Goal: Information Seeking & Learning: Find contact information

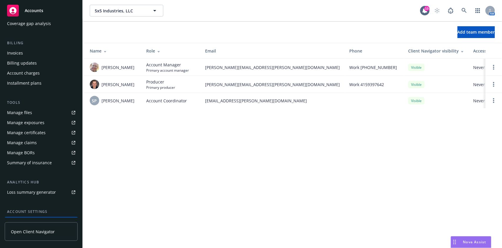
scroll to position [57, 0]
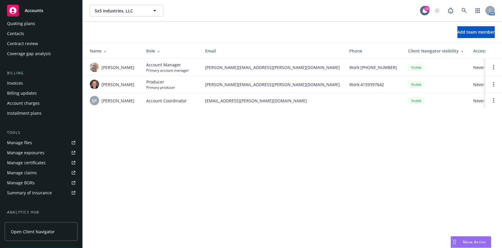
click at [24, 141] on div "Manage files" at bounding box center [19, 142] width 25 height 9
click at [466, 12] on icon at bounding box center [464, 10] width 5 height 5
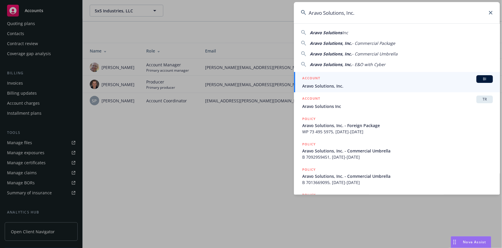
type input "Aravo Solutions, Inc."
click at [374, 87] on span "Aravo Solutions, Inc." at bounding box center [397, 86] width 191 height 6
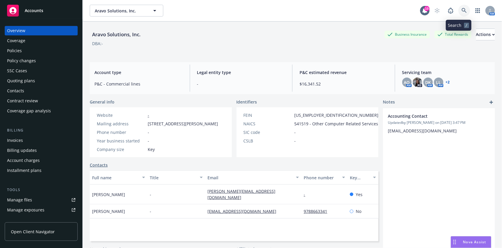
click at [459, 5] on link at bounding box center [465, 11] width 12 height 12
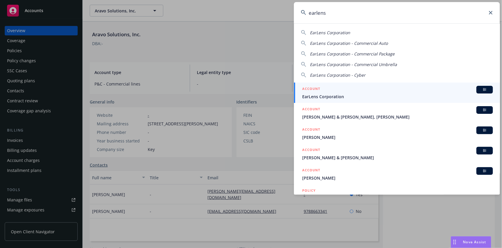
type input "earlens"
click at [342, 92] on div "ACCOUNT BI" at bounding box center [397, 90] width 191 height 8
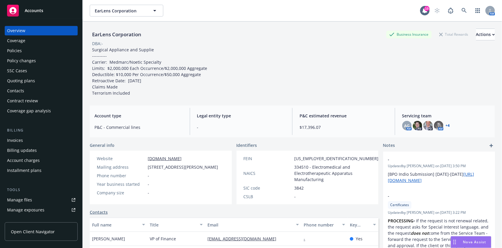
click at [31, 200] on link "Manage files" at bounding box center [41, 199] width 73 height 9
click at [462, 8] on icon at bounding box center [464, 10] width 5 height 5
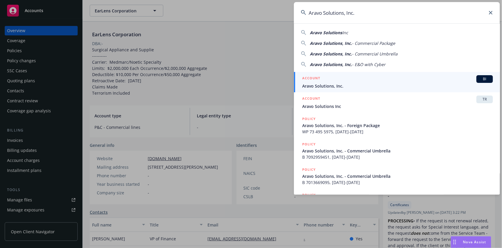
type input "Aravo Solutions, Inc."
click at [396, 87] on span "Aravo Solutions, Inc." at bounding box center [397, 86] width 191 height 6
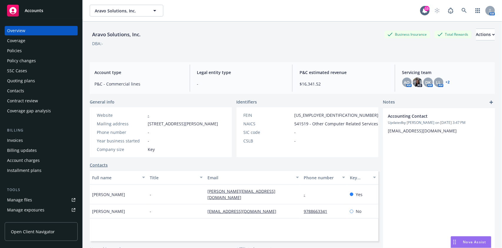
click at [28, 200] on div "Manage files" at bounding box center [19, 199] width 25 height 9
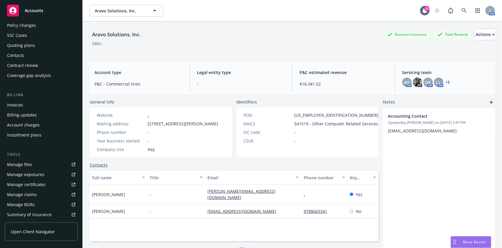
scroll to position [39, 0]
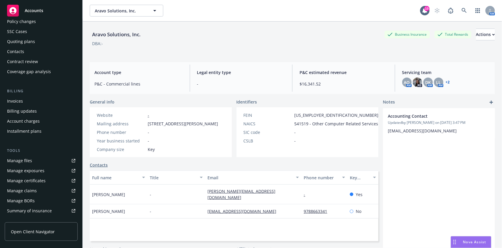
click at [24, 180] on div "Manage certificates" at bounding box center [26, 180] width 39 height 9
click at [462, 12] on icon at bounding box center [464, 10] width 5 height 5
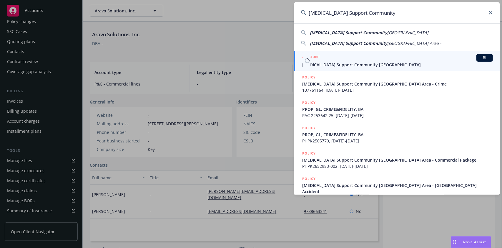
type input "Cancer Support Community"
click at [344, 64] on span "Cancer Support Community San Francisco Bay Area" at bounding box center [397, 65] width 191 height 6
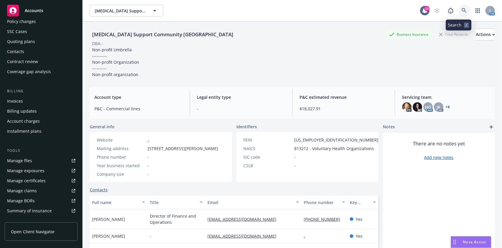
click at [461, 14] on link at bounding box center [465, 11] width 12 height 12
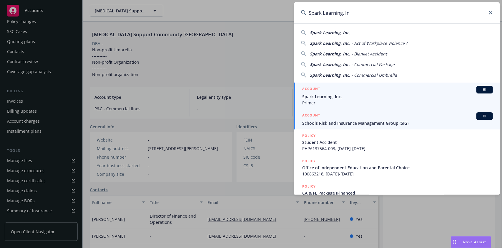
type input "Spark Learning, In"
click at [375, 87] on div "ACCOUNT BI" at bounding box center [397, 90] width 191 height 8
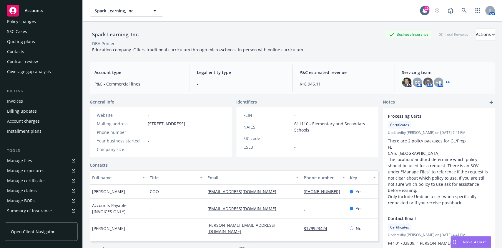
click at [308, 49] on div "Spark Learning, Inc. Business Insurance Total Rewards Actions DBA: Primer Educa…" at bounding box center [292, 41] width 405 height 24
click at [35, 160] on link "Manage files" at bounding box center [41, 160] width 73 height 9
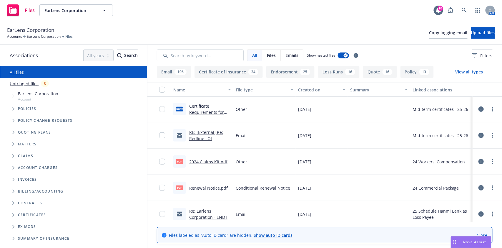
scroll to position [157, 0]
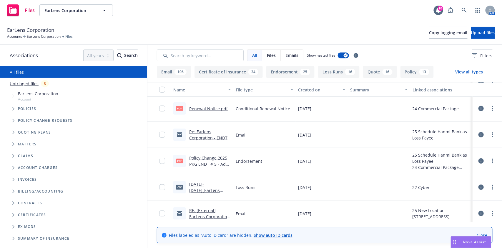
click at [211, 163] on link "Policy Change 2025 PKG ENDT # 5 - Add Hanmi Bank, ITS SUCCESSORS AND-OR ASSIGNS…" at bounding box center [208, 173] width 39 height 37
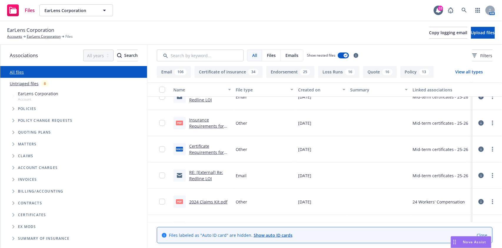
scroll to position [0, 0]
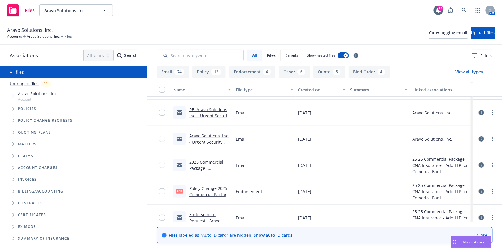
scroll to position [39, 0]
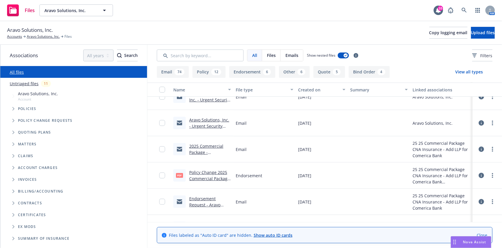
click at [195, 173] on link "Policy Change 2025 Commercial Package - Add LLP for Comerica Bank .pdf" at bounding box center [209, 181] width 41 height 24
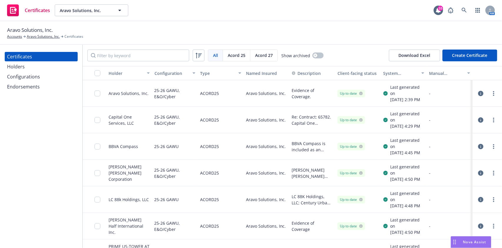
click at [28, 69] on div "Holders" at bounding box center [41, 66] width 68 height 9
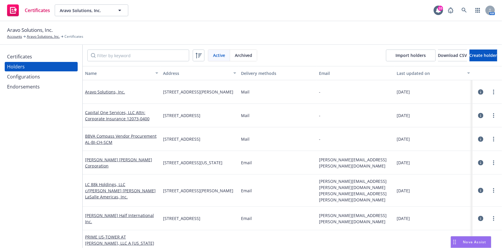
click at [22, 74] on div "Configurations" at bounding box center [23, 76] width 33 height 9
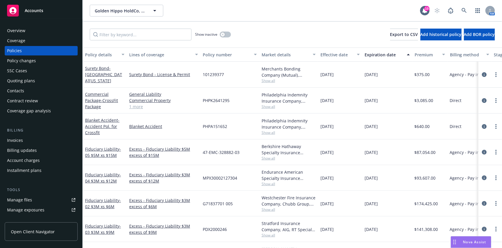
scroll to position [39, 0]
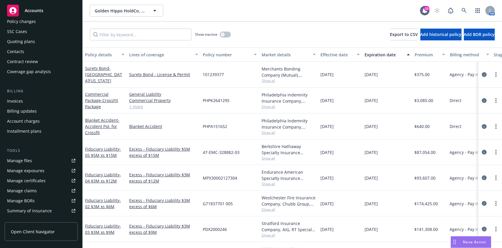
click at [30, 182] on div "Manage certificates" at bounding box center [26, 180] width 39 height 9
click at [466, 7] on link at bounding box center [465, 11] width 12 height 12
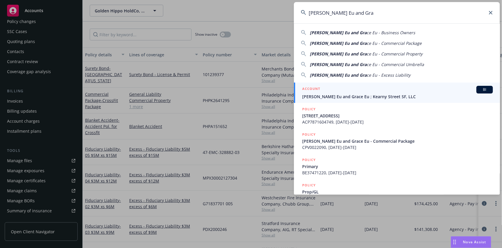
type input "James K. Eu and Gra"
click at [378, 95] on span "James K. Eu and Grace Eu ; Kearny Street SF, LLC" at bounding box center [397, 96] width 191 height 6
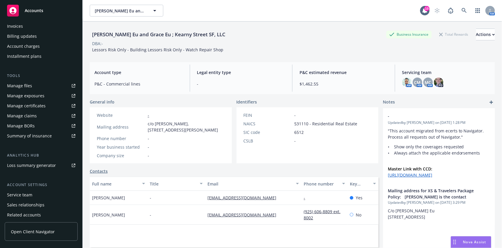
scroll to position [118, 0]
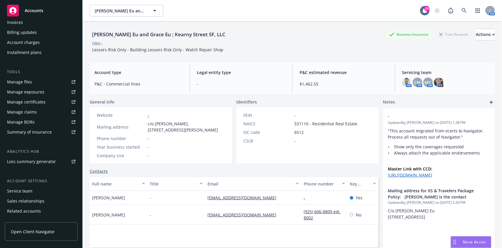
click at [33, 188] on div "Service team" at bounding box center [41, 190] width 68 height 9
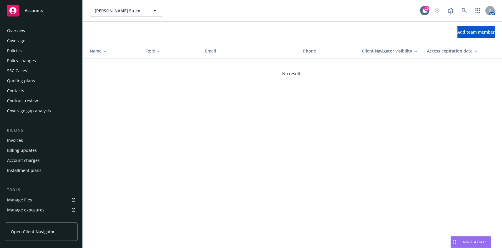
scroll to position [136, 0]
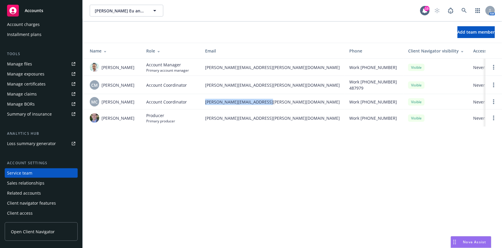
drag, startPoint x: 271, startPoint y: 100, endPoint x: 204, endPoint y: 101, distance: 67.7
click at [204, 101] on td "michael.chapman@newfront.com" at bounding box center [272, 101] width 144 height 15
copy span "michael.chapman@newfront.com"
drag, startPoint x: 275, startPoint y: 86, endPoint x: 205, endPoint y: 91, distance: 70.2
click at [205, 91] on td "[PERSON_NAME][EMAIL_ADDRESS][PERSON_NAME][DOMAIN_NAME]" at bounding box center [272, 85] width 144 height 18
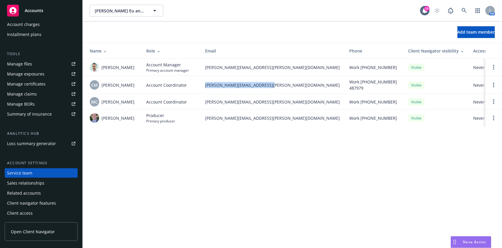
copy span "[PERSON_NAME][EMAIL_ADDRESS][PERSON_NAME][DOMAIN_NAME]"
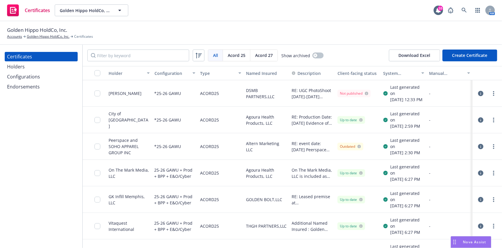
click at [36, 87] on div "Endorsements" at bounding box center [23, 86] width 33 height 9
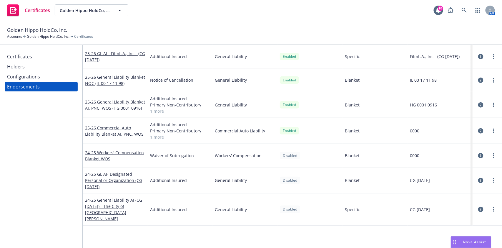
scroll to position [39, 0]
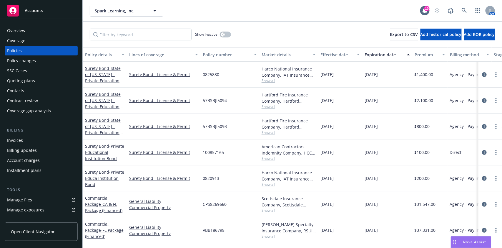
click at [38, 199] on link "Manage files" at bounding box center [41, 199] width 73 height 9
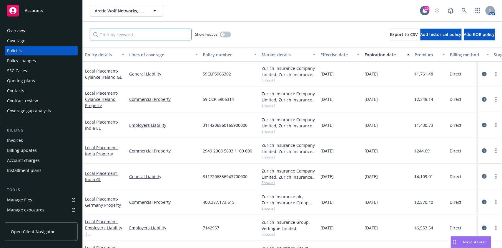
click at [169, 33] on input "Filter by keyword..." at bounding box center [141, 35] width 102 height 12
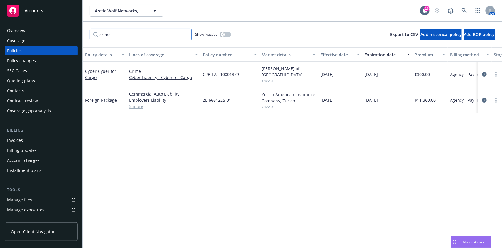
type input "crime"
click at [55, 37] on div "Coverage" at bounding box center [41, 40] width 68 height 9
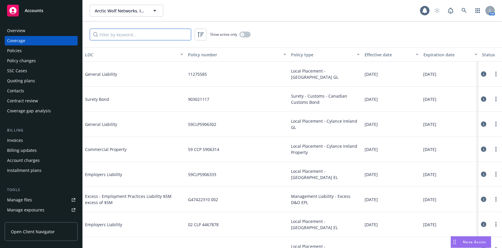
click at [159, 33] on input "Filter by keyword..." at bounding box center [141, 35] width 102 height 12
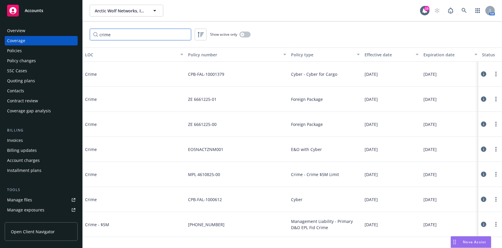
type input "crime"
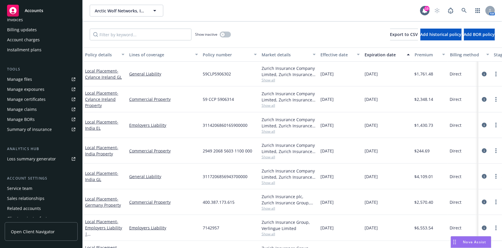
scroll to position [136, 0]
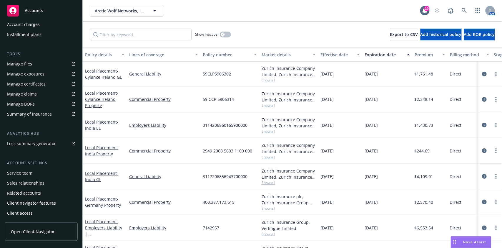
click at [26, 178] on div "Sales relationships" at bounding box center [25, 182] width 37 height 9
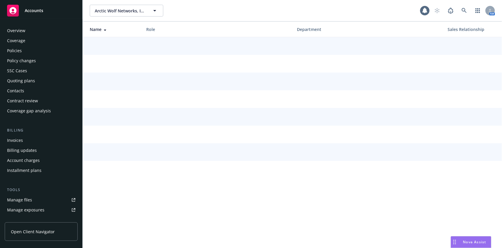
scroll to position [136, 0]
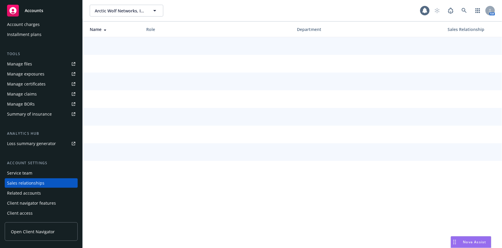
click at [26, 175] on div "Service team" at bounding box center [19, 172] width 25 height 9
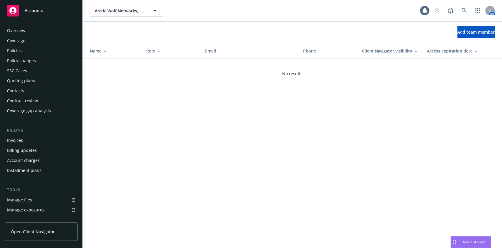
scroll to position [136, 0]
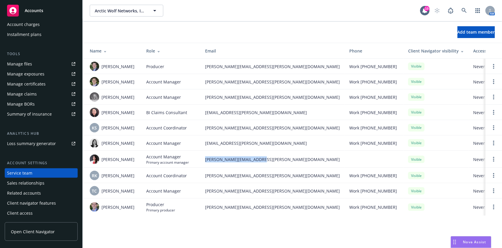
drag, startPoint x: 263, startPoint y: 160, endPoint x: 203, endPoint y: 158, distance: 60.4
click at [203, 158] on td "rebecca.chao@newfront.com" at bounding box center [272, 158] width 144 height 17
copy span "rebecca.chao@newfront.com"
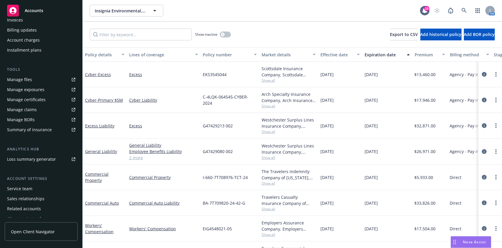
scroll to position [136, 0]
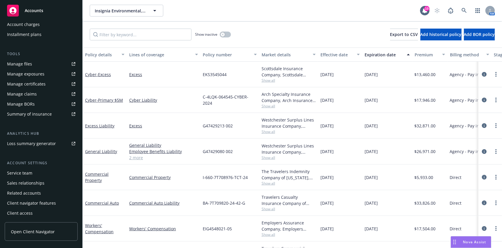
click at [20, 186] on div "Sales relationships" at bounding box center [25, 182] width 37 height 9
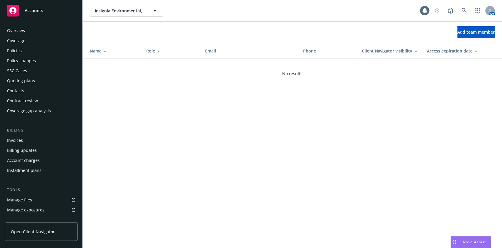
scroll to position [136, 0]
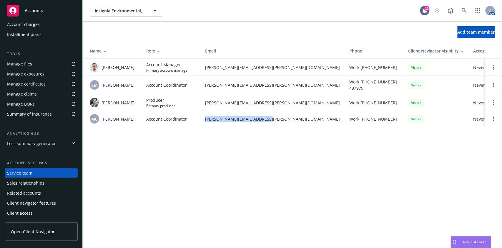
drag, startPoint x: 276, startPoint y: 116, endPoint x: 195, endPoint y: 116, distance: 80.7
click at [195, 116] on tr "MC Michael Chapman Account Coordinator michael.chapman@newfront.com Work (650) …" at bounding box center [316, 118] width 467 height 15
copy tr "michael.chapman@newfront.com"
drag, startPoint x: 268, startPoint y: 87, endPoint x: 190, endPoint y: 88, distance: 78.0
click at [190, 88] on tr "CM Christina Martinez Account Coordinator christy.martinez@newfront.com Work (6…" at bounding box center [316, 85] width 467 height 18
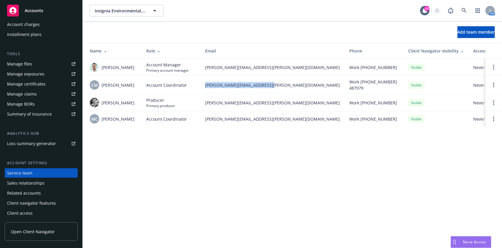
copy tr "christy.martinez@newfront.com"
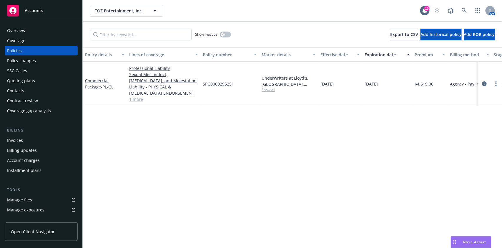
click at [27, 39] on div "Coverage" at bounding box center [41, 40] width 68 height 9
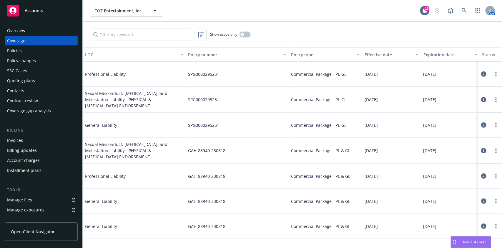
click at [245, 31] on div "Show active only" at bounding box center [293, 34] width 420 height 26
click at [244, 36] on button "button" at bounding box center [245, 34] width 11 height 6
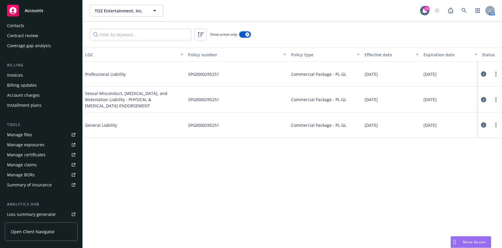
scroll to position [78, 0]
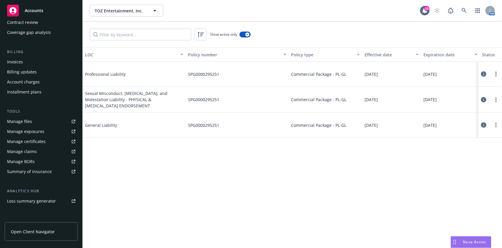
click at [39, 141] on div "Manage certificates" at bounding box center [26, 141] width 39 height 9
click at [33, 142] on div "Manage certificates" at bounding box center [26, 141] width 39 height 9
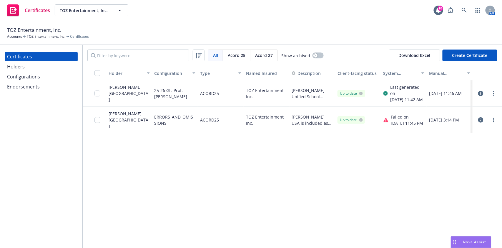
click at [28, 77] on div "Configurations" at bounding box center [23, 76] width 33 height 9
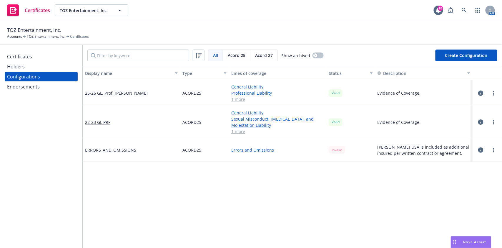
click at [118, 96] on div "25-26 GL, Prof, [PERSON_NAME]" at bounding box center [131, 93] width 97 height 26
click at [118, 94] on link "25-26 GL, Prof, [PERSON_NAME]" at bounding box center [116, 93] width 63 height 6
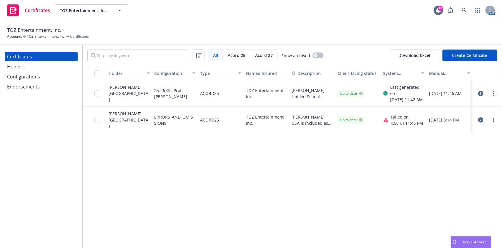
click at [495, 91] on link "more" at bounding box center [493, 93] width 7 height 7
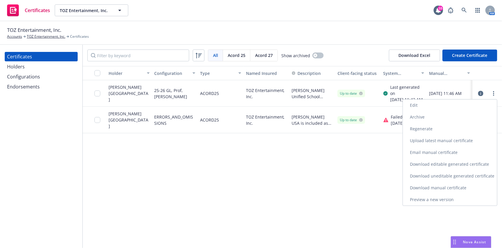
click at [450, 174] on link "Download uneditable generated certificate" at bounding box center [450, 176] width 94 height 12
